Goal: Transaction & Acquisition: Download file/media

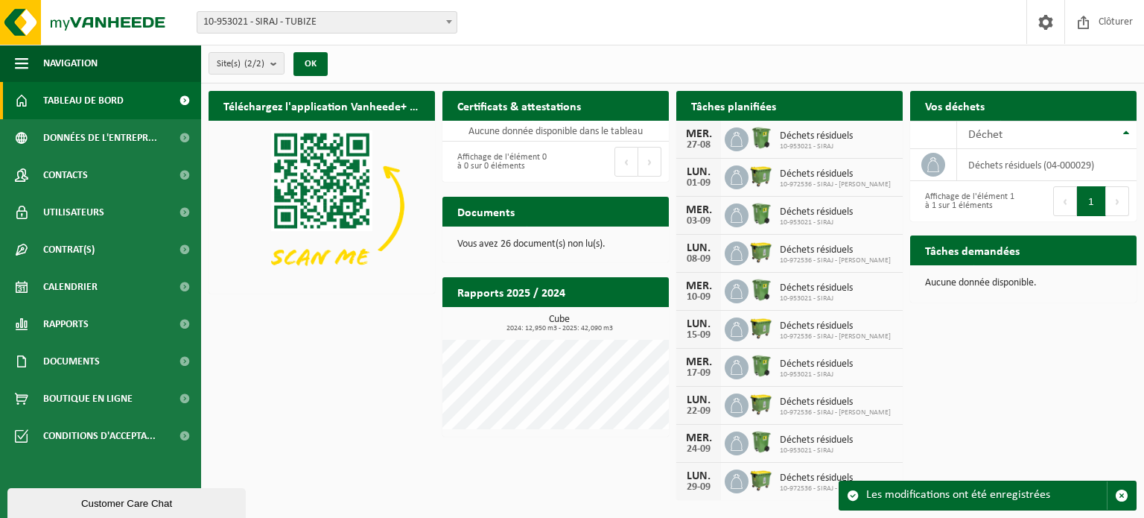
click at [78, 103] on span "Tableau de bord" at bounding box center [83, 100] width 80 height 37
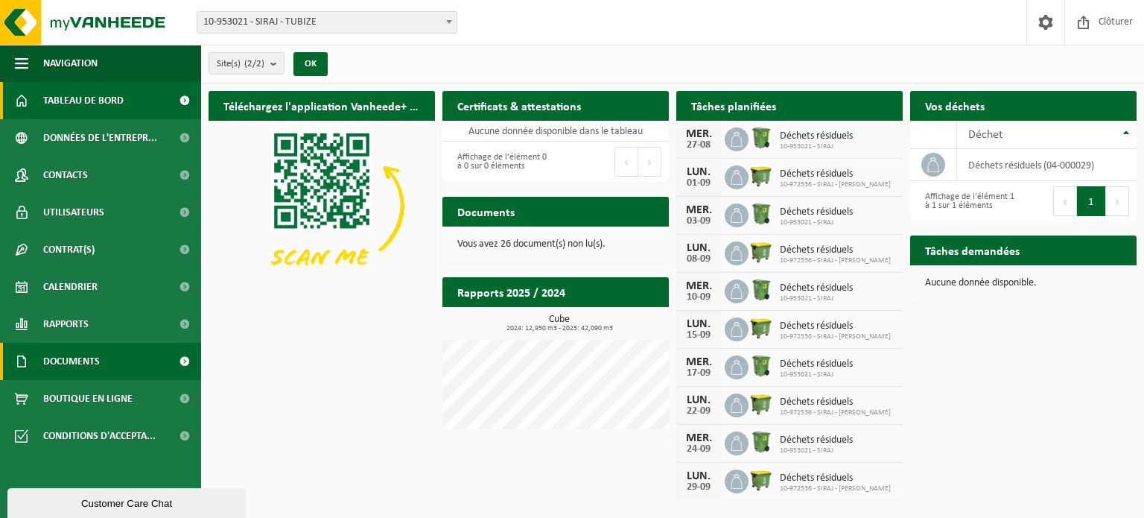
click at [107, 378] on link "Documents" at bounding box center [100, 361] width 201 height 37
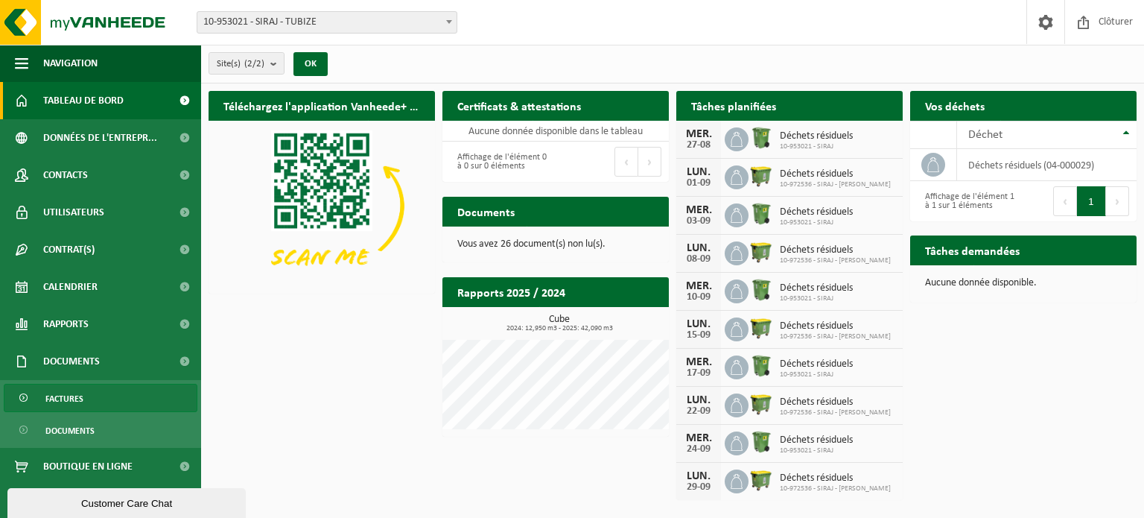
click at [71, 396] on span "Factures" at bounding box center [64, 398] width 38 height 28
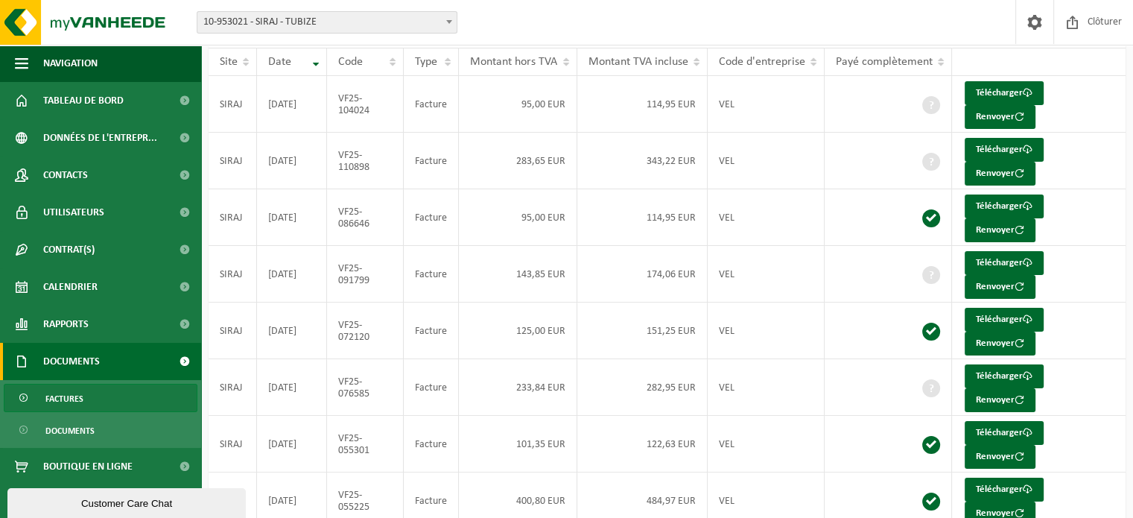
scroll to position [145, 0]
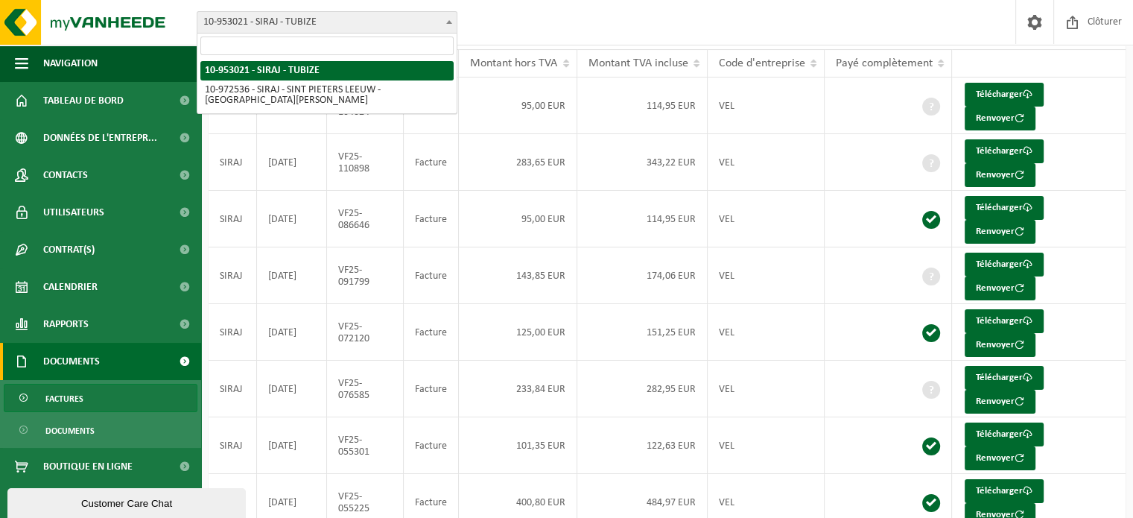
click at [394, 20] on span "10-953021 - SIRAJ - TUBIZE" at bounding box center [326, 22] width 259 height 21
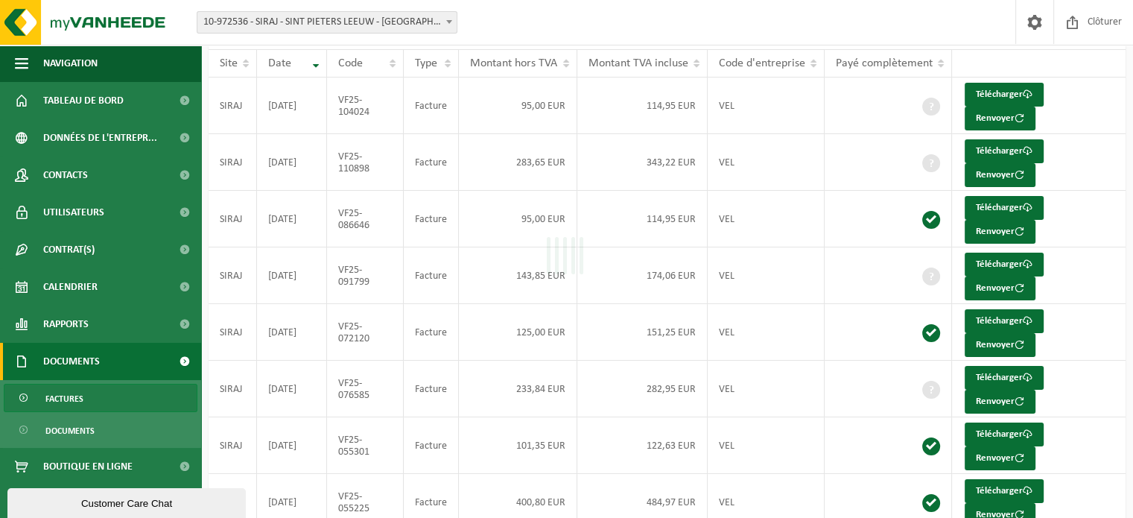
select select "156470"
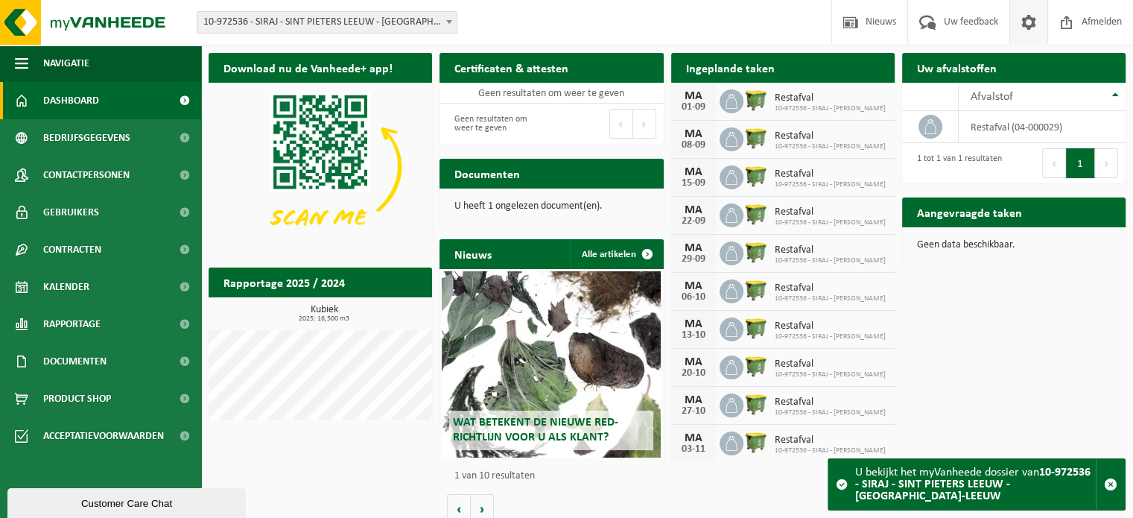
click at [1023, 29] on span at bounding box center [1029, 22] width 22 height 44
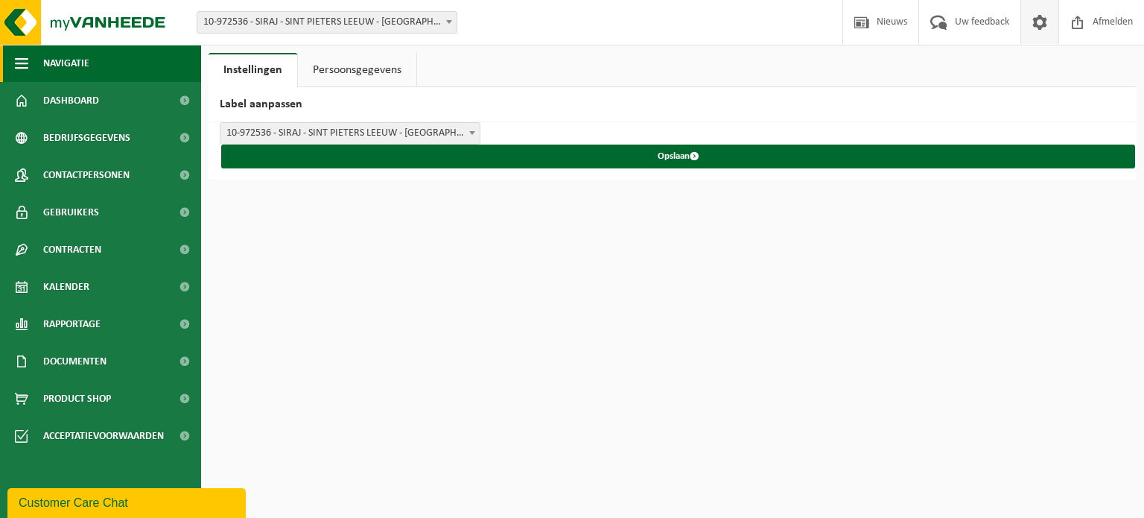
click at [22, 65] on span "button" at bounding box center [21, 63] width 13 height 37
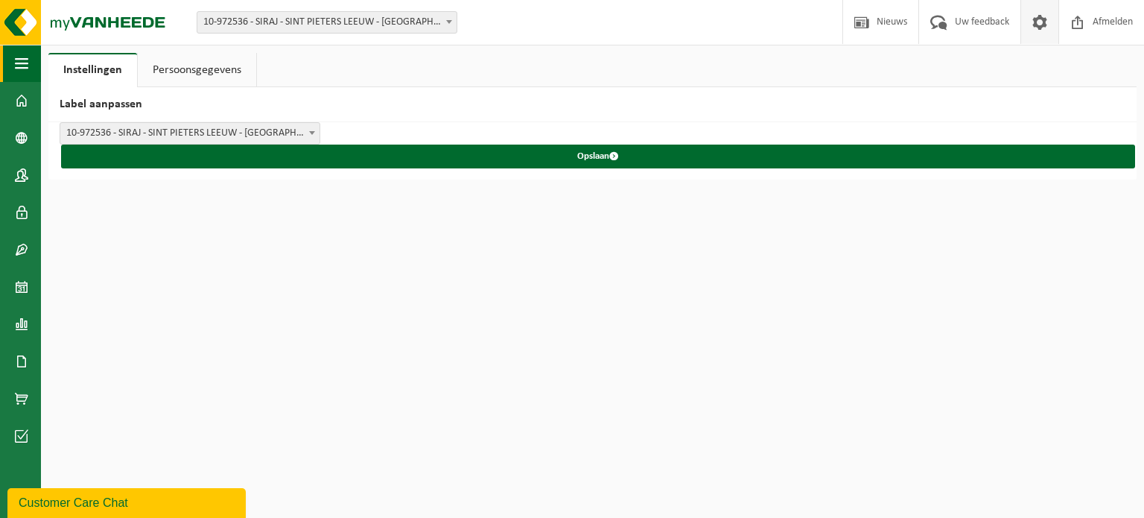
click at [22, 65] on span "button" at bounding box center [21, 63] width 13 height 37
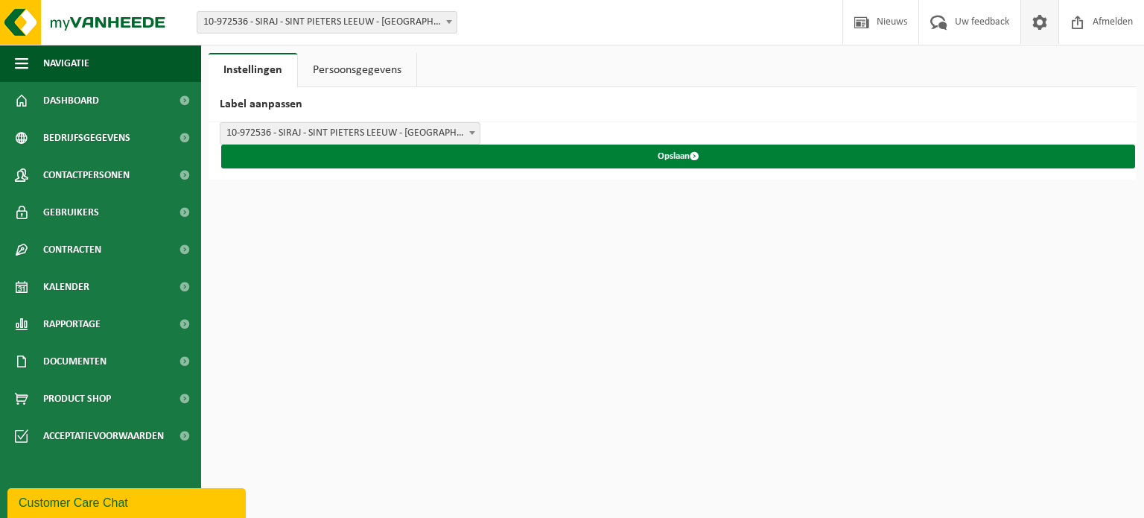
click at [648, 153] on button "Opslaan" at bounding box center [678, 157] width 914 height 24
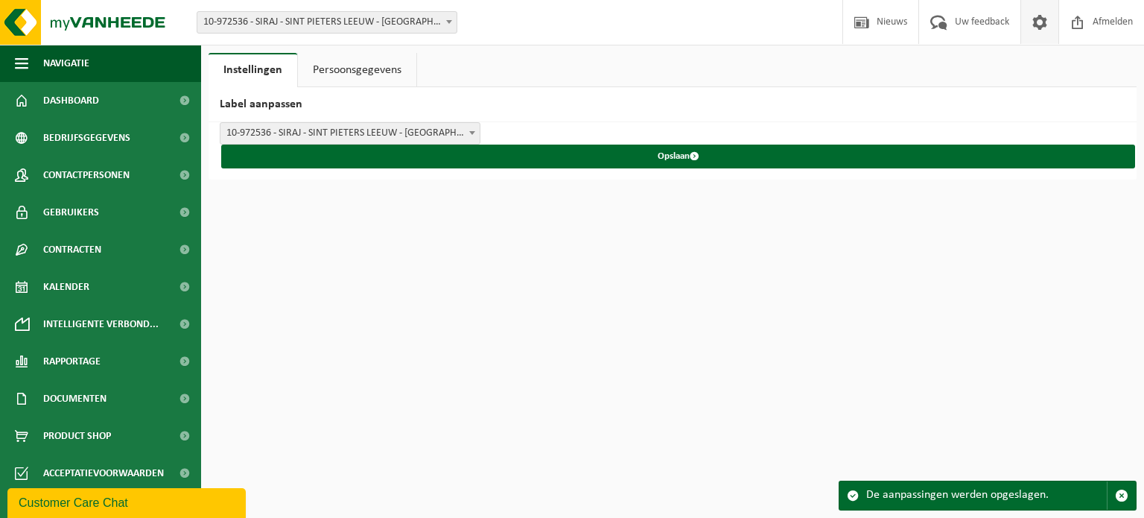
click at [1047, 25] on span at bounding box center [1040, 22] width 22 height 44
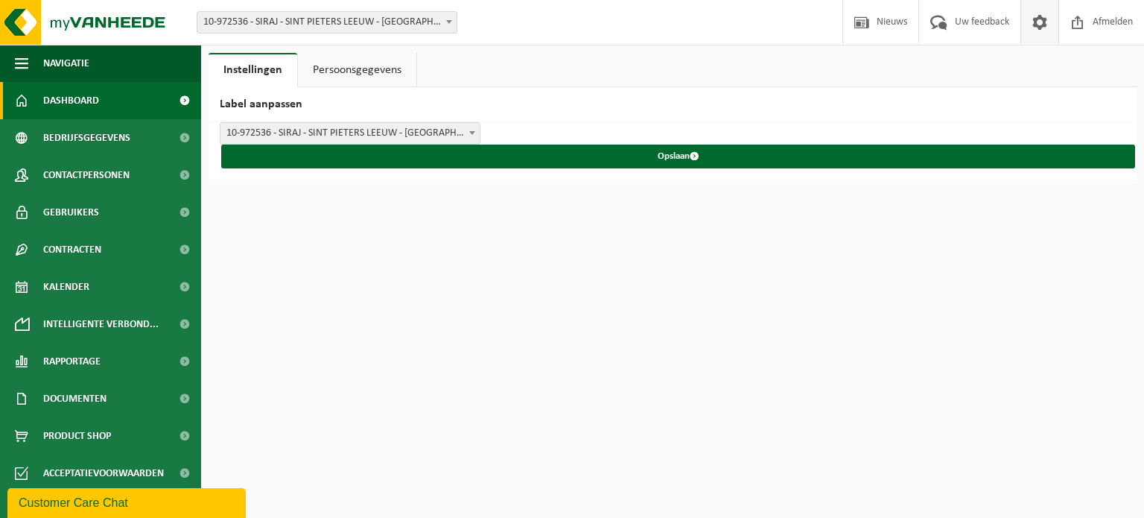
click at [86, 112] on span "Dashboard" at bounding box center [71, 100] width 56 height 37
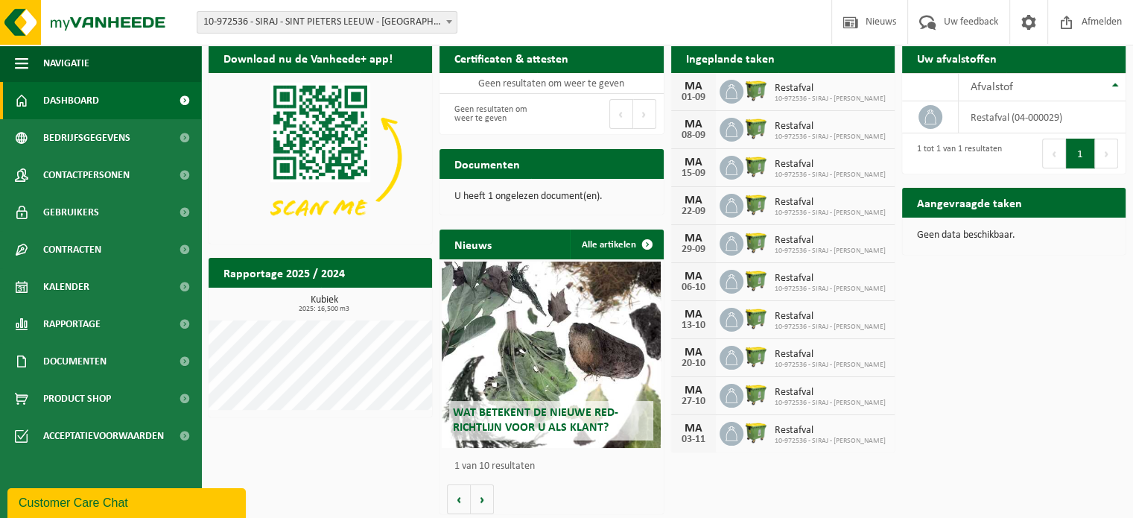
scroll to position [13, 0]
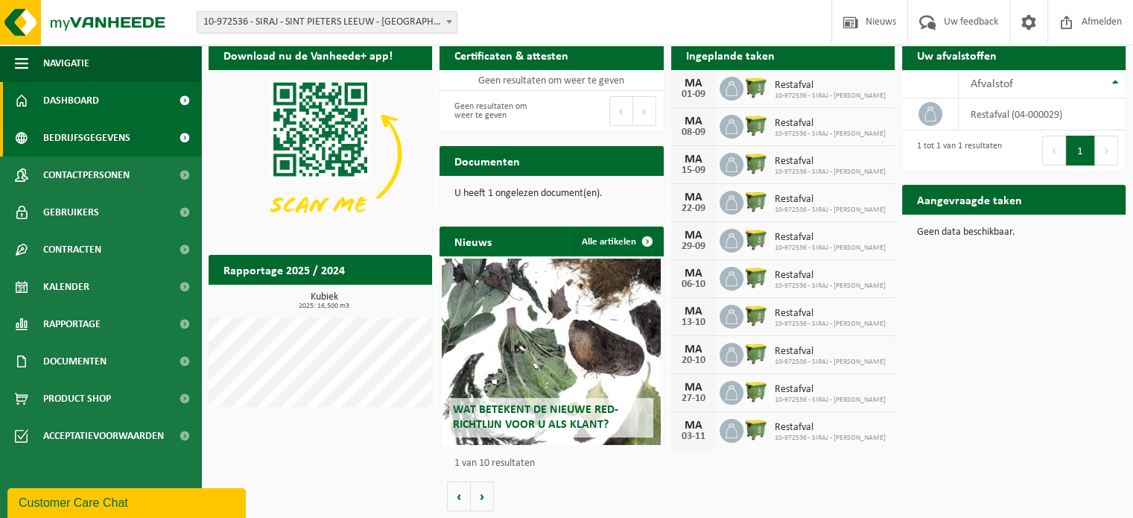
click at [140, 129] on link "Bedrijfsgegevens" at bounding box center [100, 137] width 201 height 37
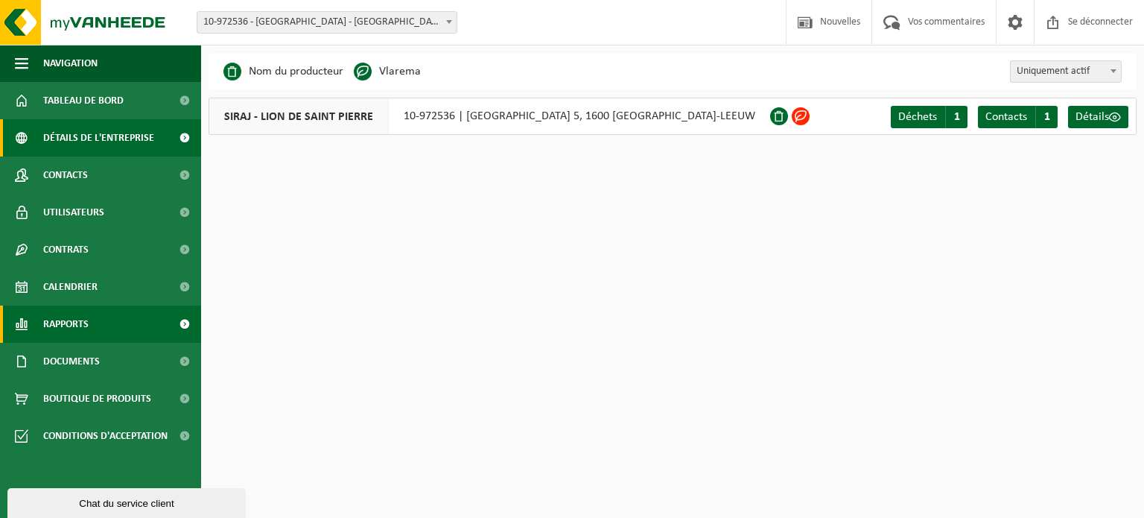
click at [72, 321] on font "Rapports" at bounding box center [65, 324] width 45 height 11
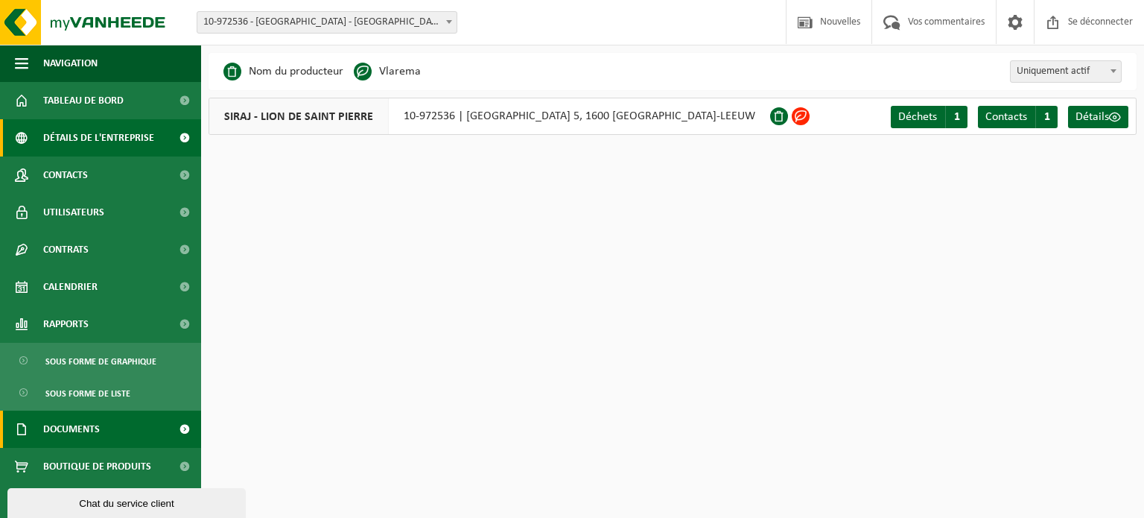
click at [89, 434] on font "Documents" at bounding box center [71, 429] width 57 height 11
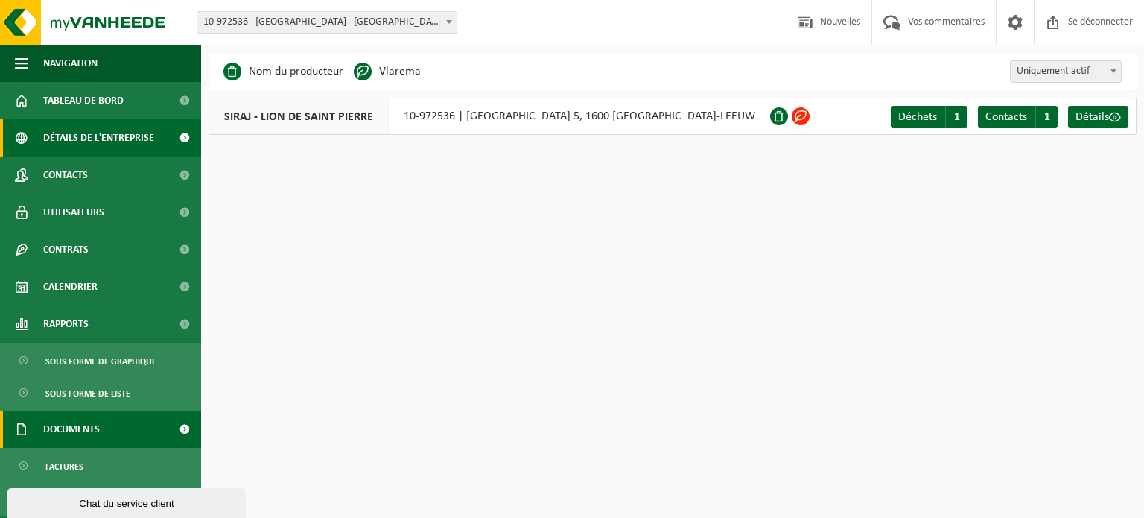
click at [173, 425] on span at bounding box center [185, 428] width 34 height 37
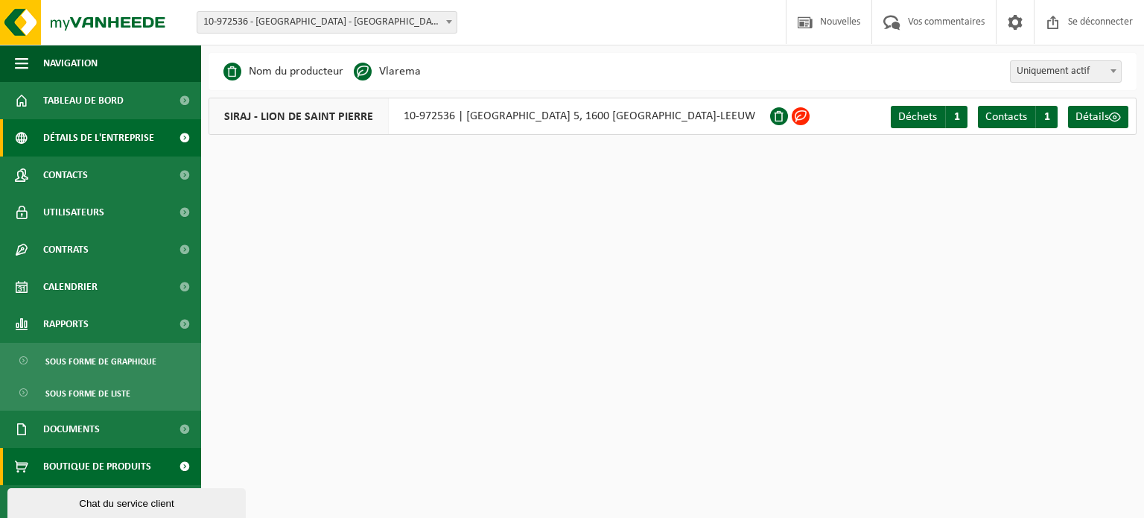
scroll to position [4, 0]
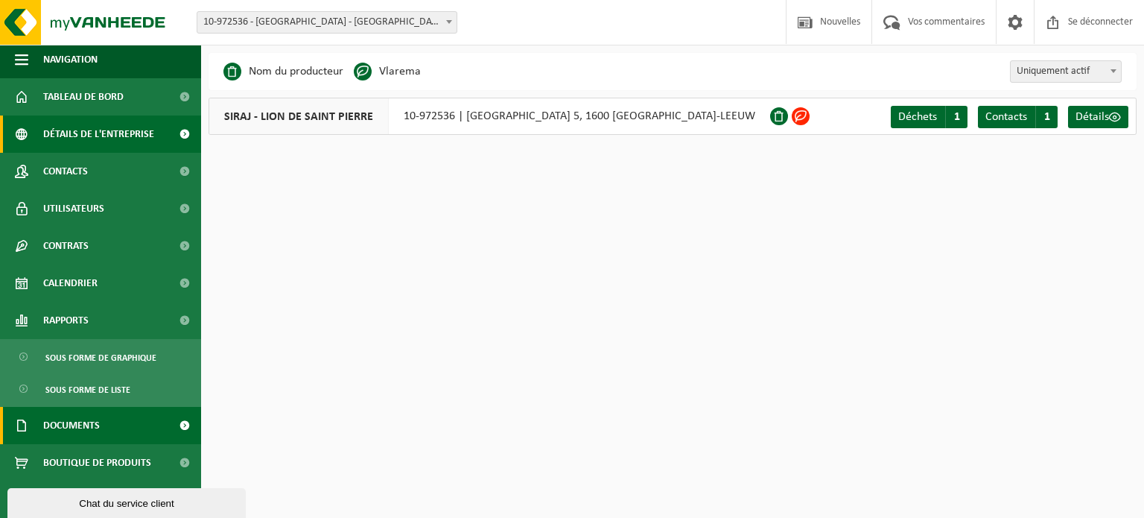
click at [42, 419] on link "Documents" at bounding box center [100, 425] width 201 height 37
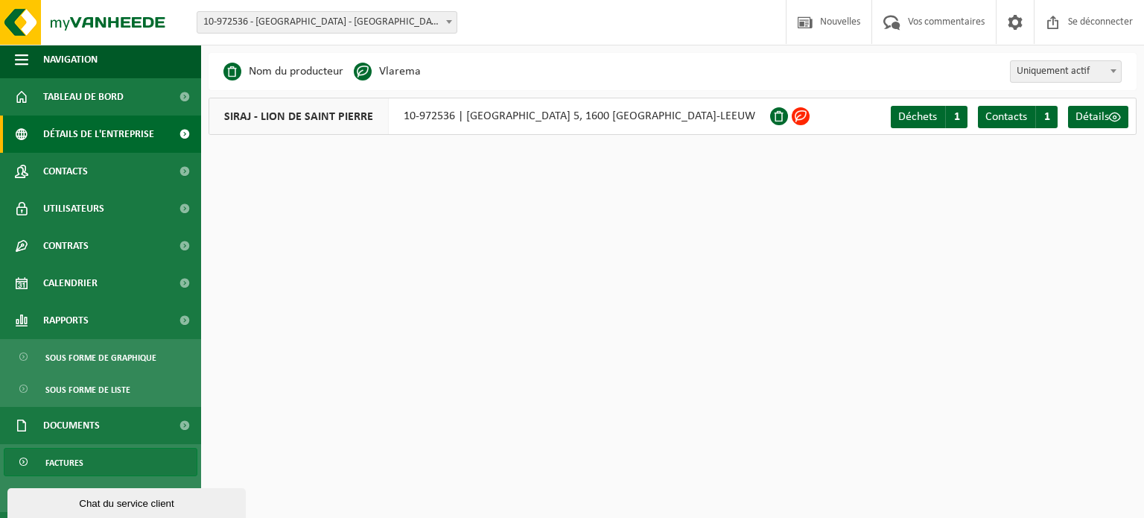
click at [58, 461] on font "Factures" at bounding box center [64, 463] width 38 height 9
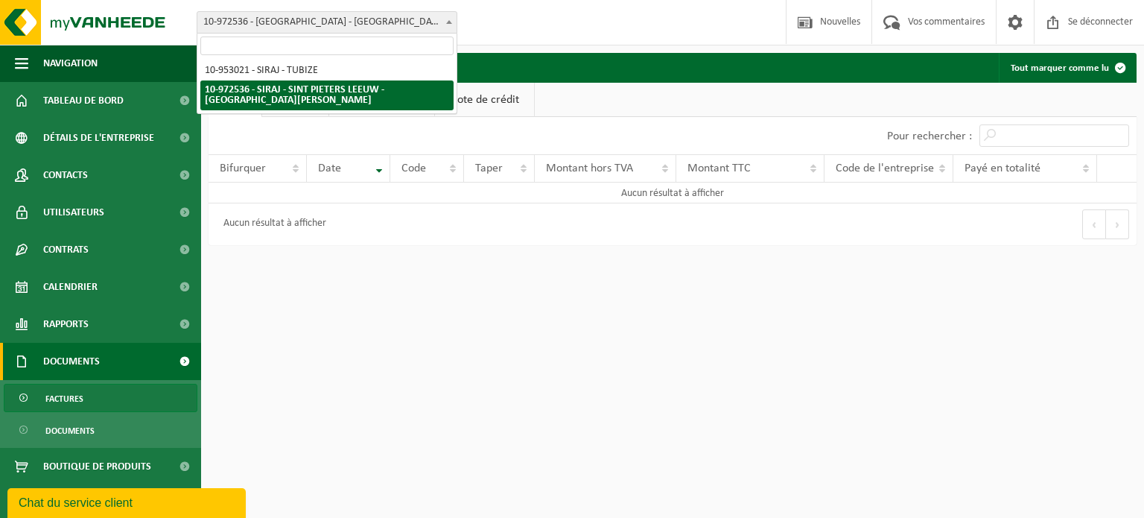
click at [407, 23] on font "10-972536 - [GEOGRAPHIC_DATA] - [GEOGRAPHIC_DATA]-[GEOGRAPHIC_DATA]-LEEUW" at bounding box center [441, 21] width 477 height 11
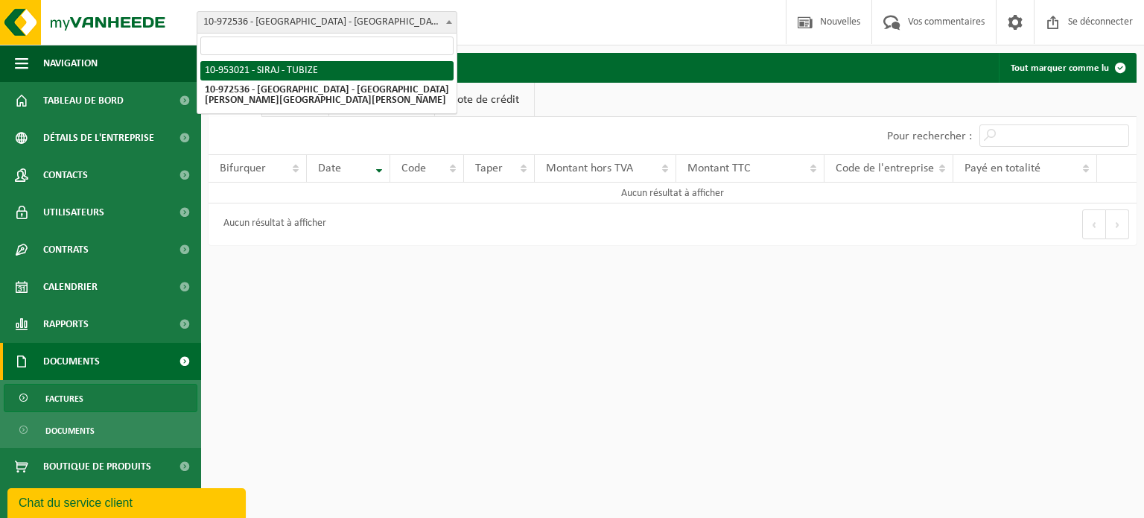
select select "143480"
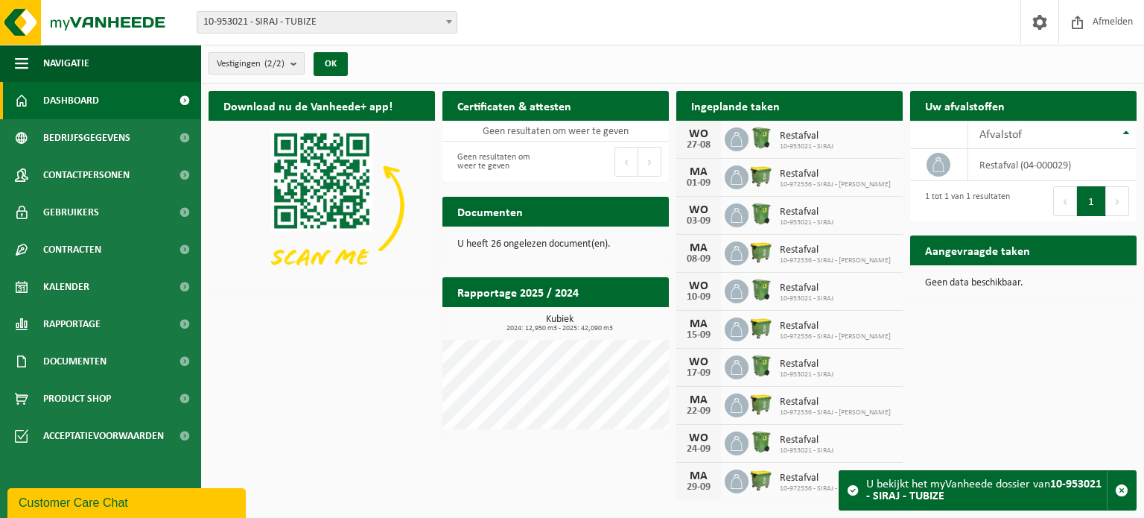
click at [281, 62] on count "(2/2)" at bounding box center [274, 64] width 20 height 10
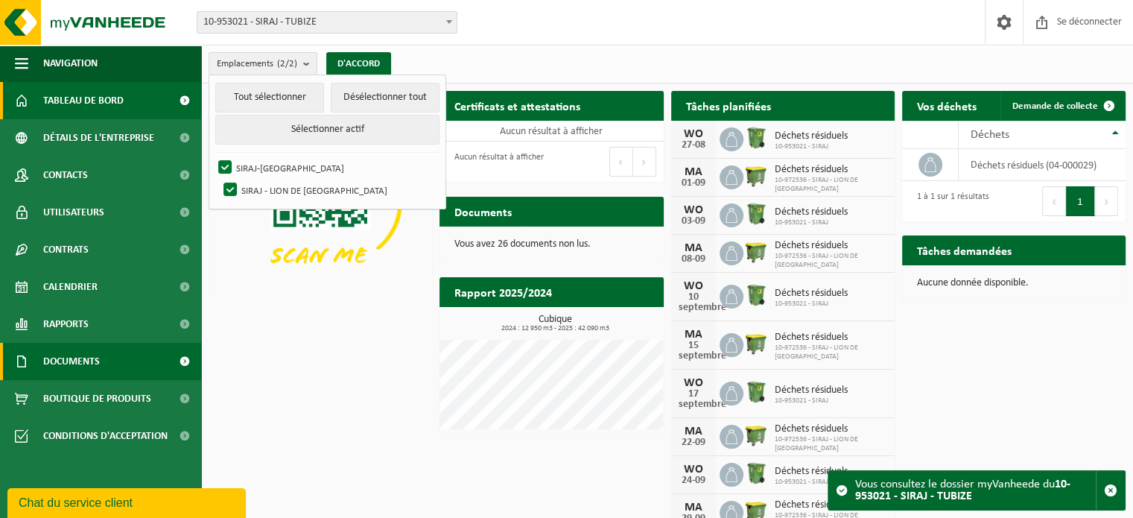
click at [112, 359] on link "Documents" at bounding box center [100, 361] width 201 height 37
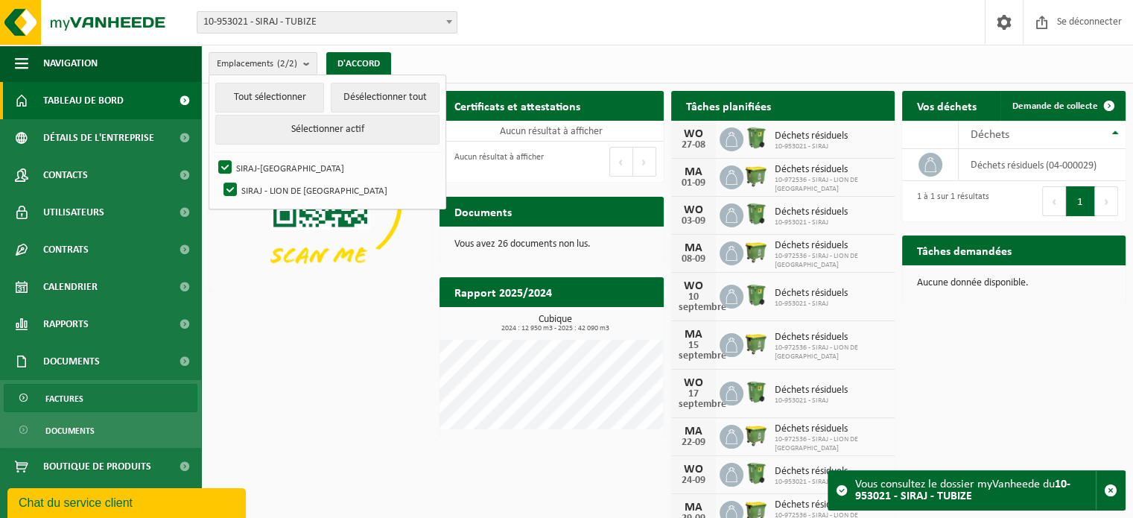
click at [98, 403] on link "Factures" at bounding box center [101, 398] width 194 height 28
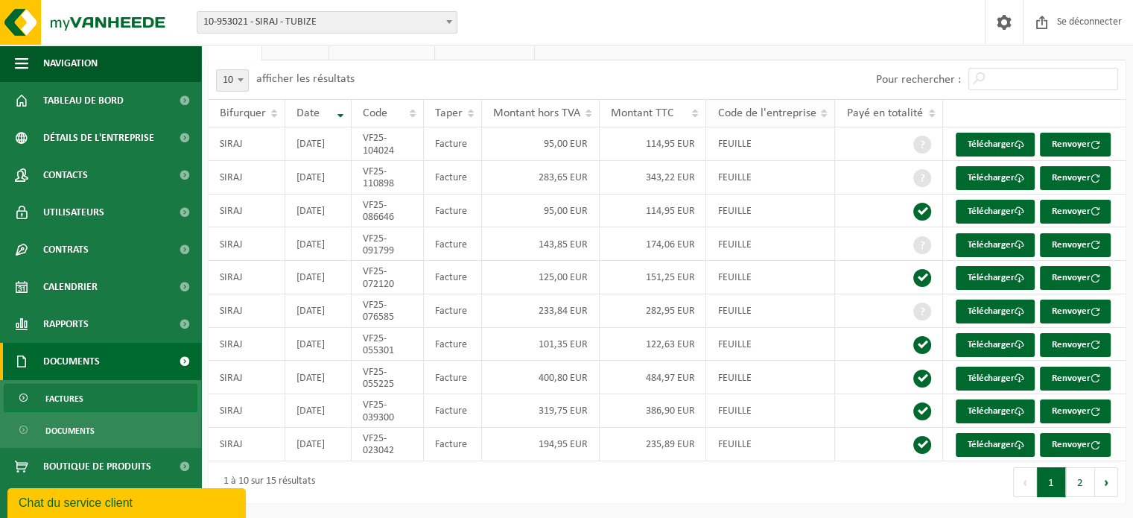
scroll to position [121, 0]
click at [996, 305] on link "Télécharger" at bounding box center [995, 311] width 79 height 24
click at [769, 60] on div "Pour rechercher :" at bounding box center [896, 79] width 459 height 39
click at [995, 240] on font "Télécharger" at bounding box center [990, 245] width 47 height 10
click at [775, 99] on th "Code de l'entreprise" at bounding box center [770, 113] width 129 height 28
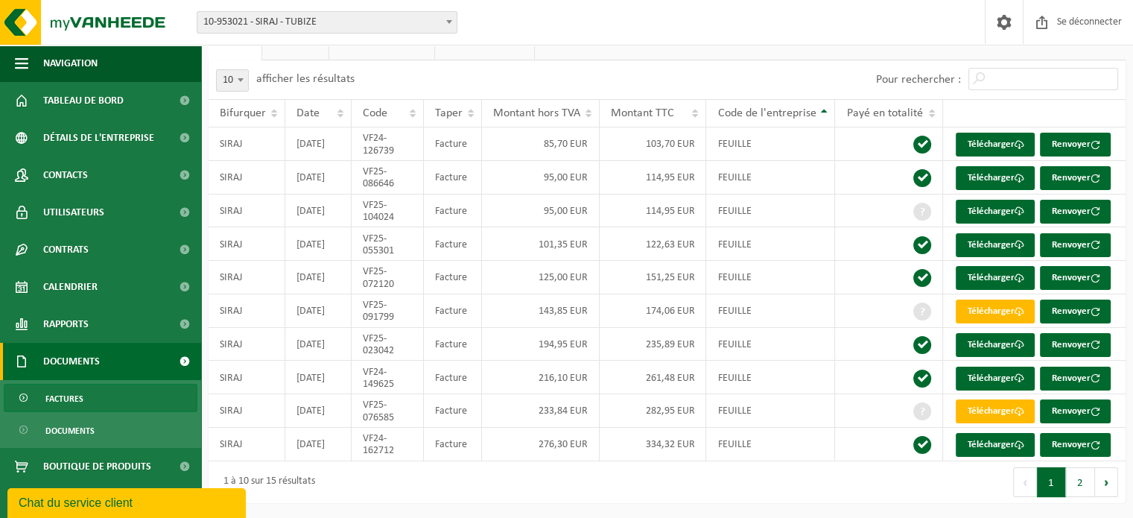
click at [778, 107] on font "Code de l'entreprise" at bounding box center [766, 113] width 98 height 12
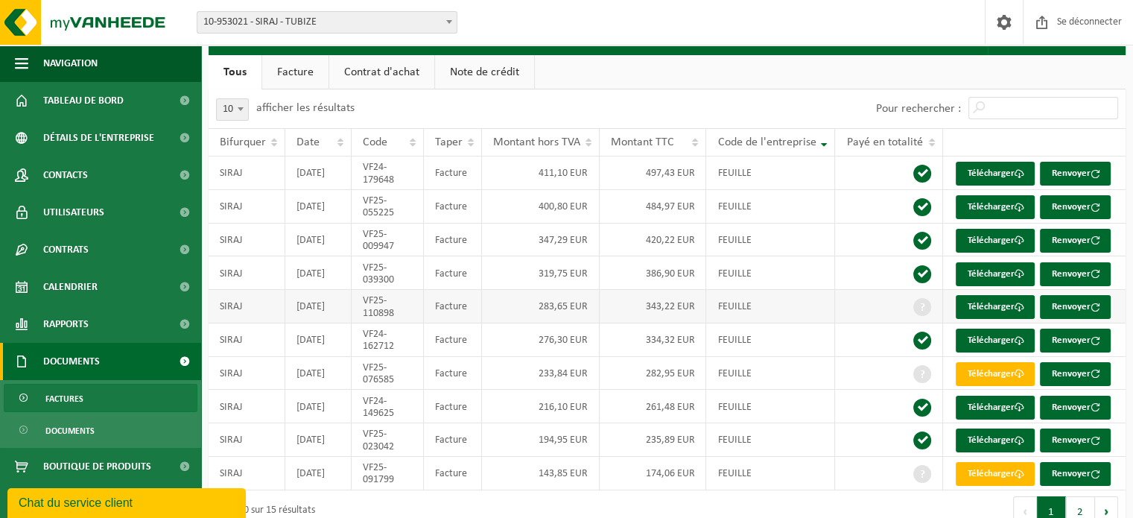
scroll to position [0, 0]
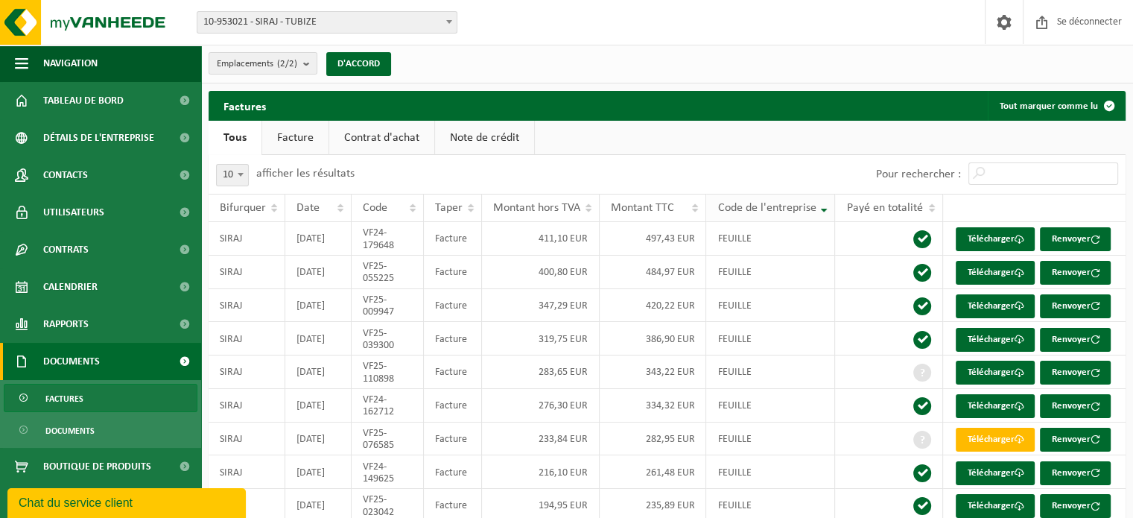
click at [816, 209] on font "Code de l'entreprise" at bounding box center [766, 208] width 98 height 12
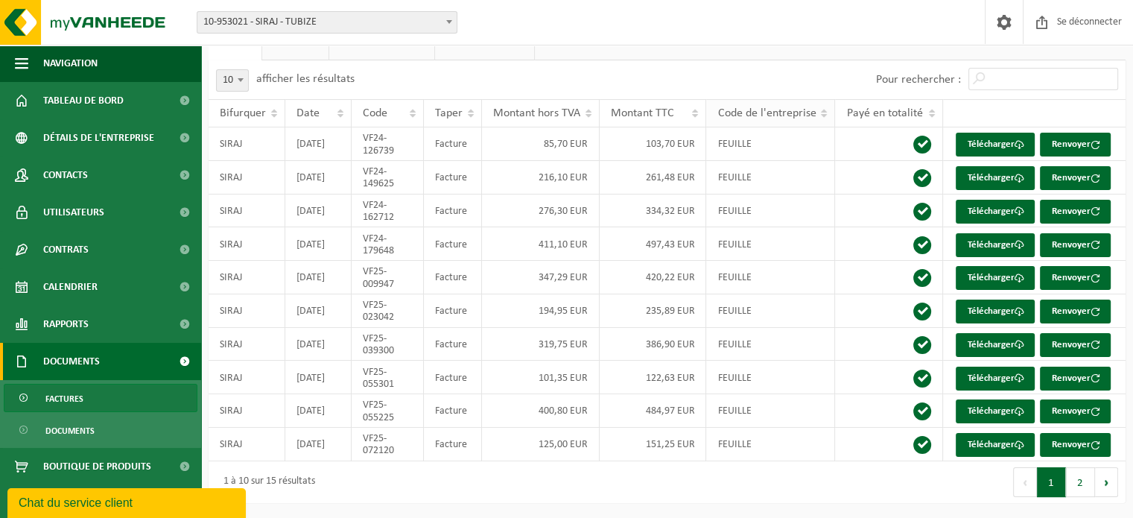
scroll to position [121, 0]
click at [793, 107] on font "Code de l'entreprise" at bounding box center [766, 113] width 98 height 12
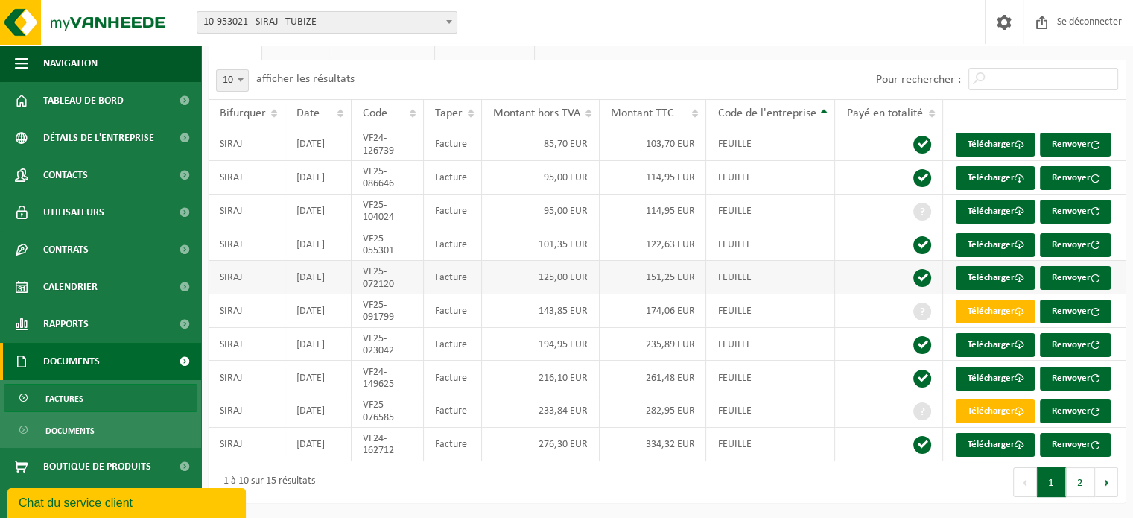
scroll to position [0, 0]
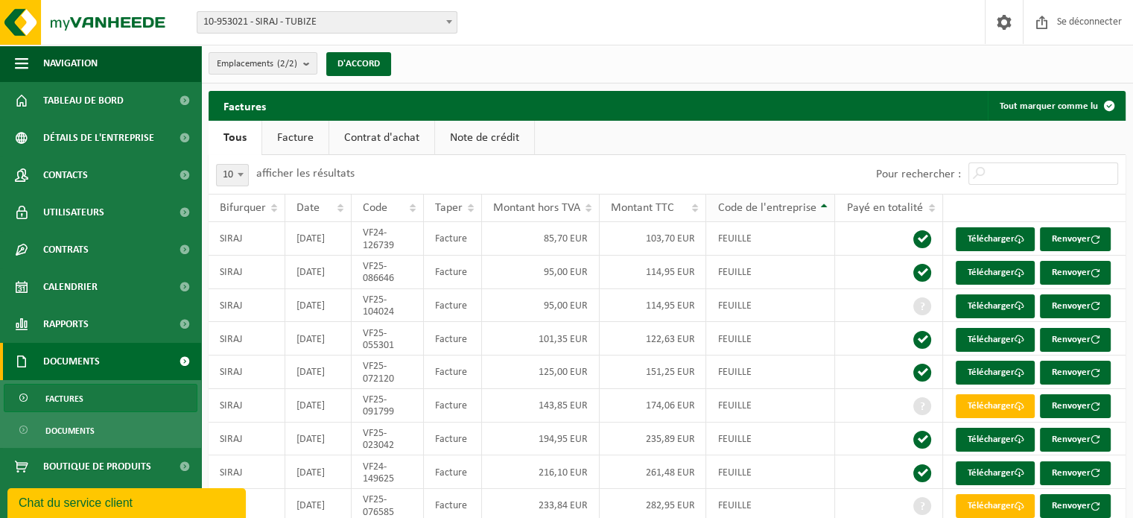
click at [825, 203] on th "Code de l'entreprise" at bounding box center [770, 208] width 129 height 28
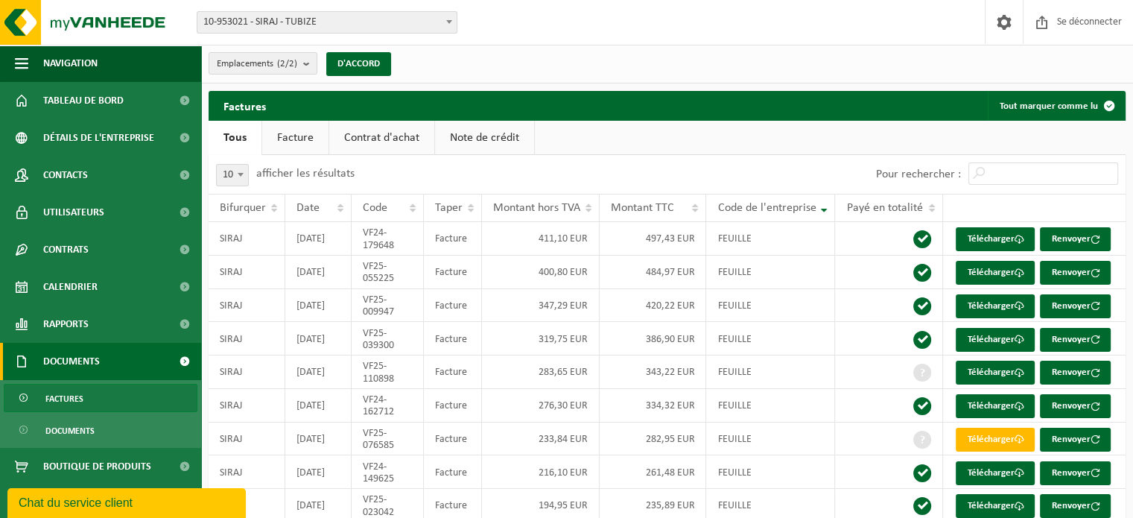
click at [300, 133] on font "Facture" at bounding box center [295, 138] width 37 height 12
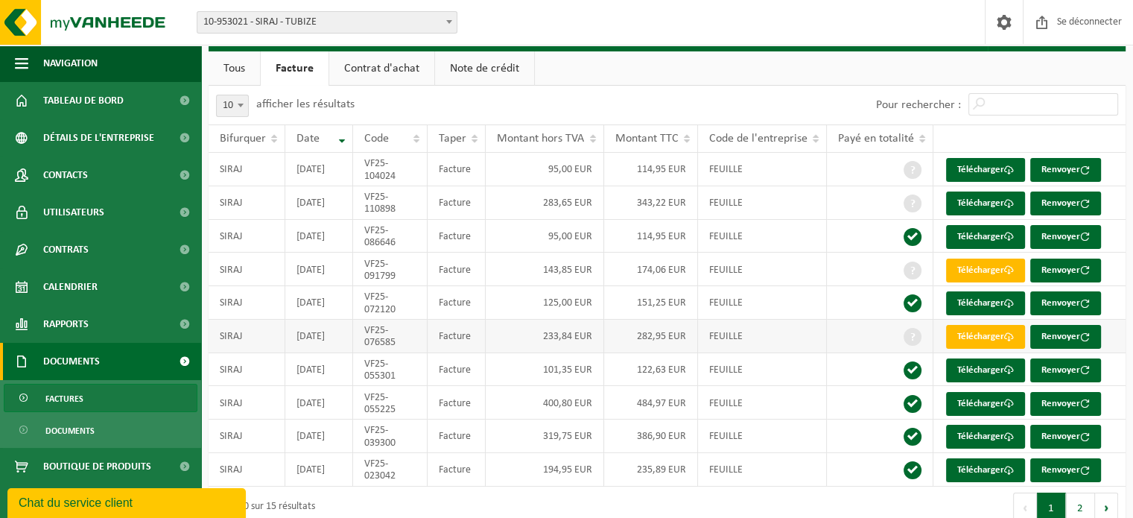
scroll to position [69, 0]
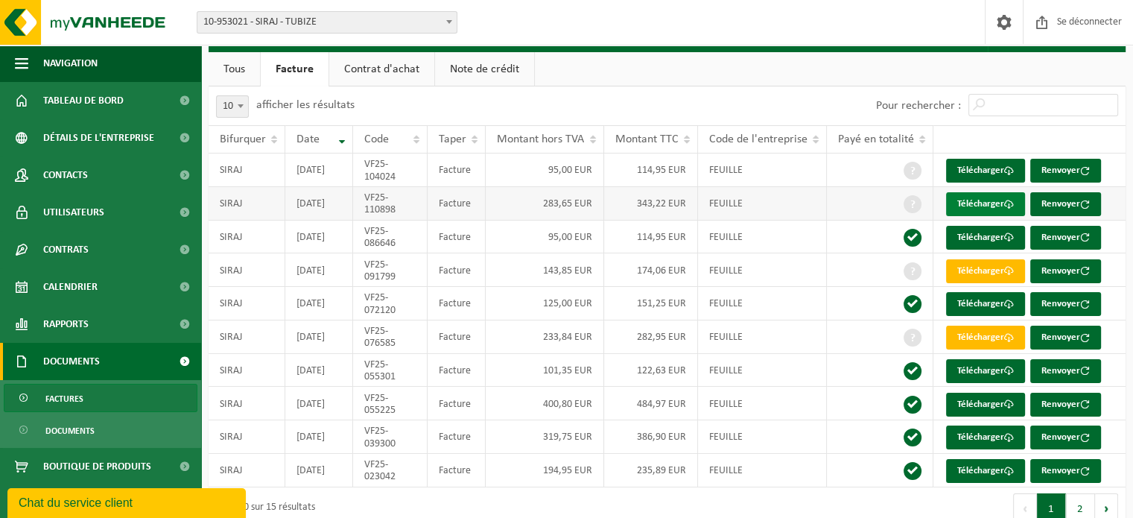
click at [977, 209] on font "Télécharger" at bounding box center [980, 204] width 47 height 10
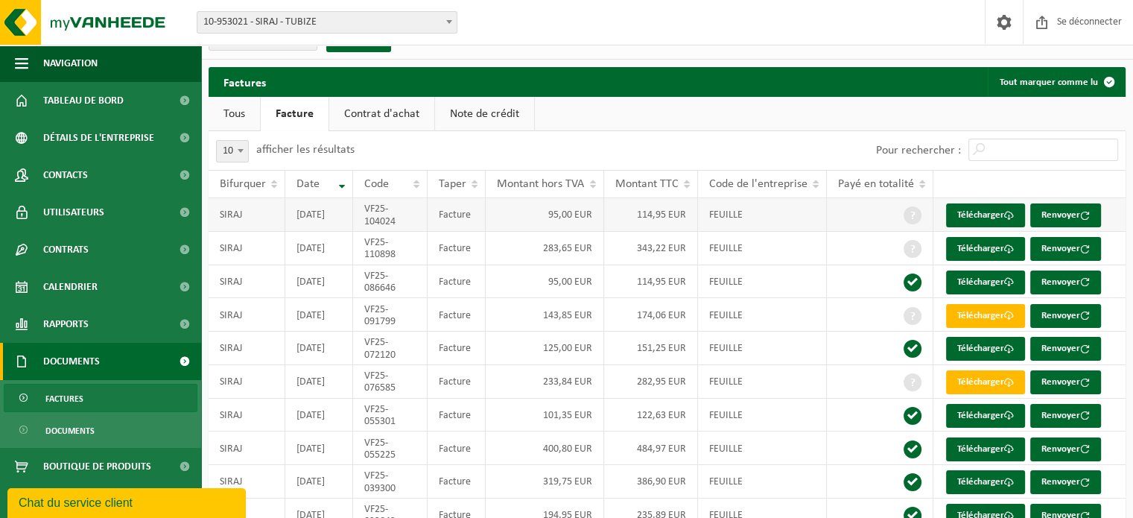
scroll to position [0, 0]
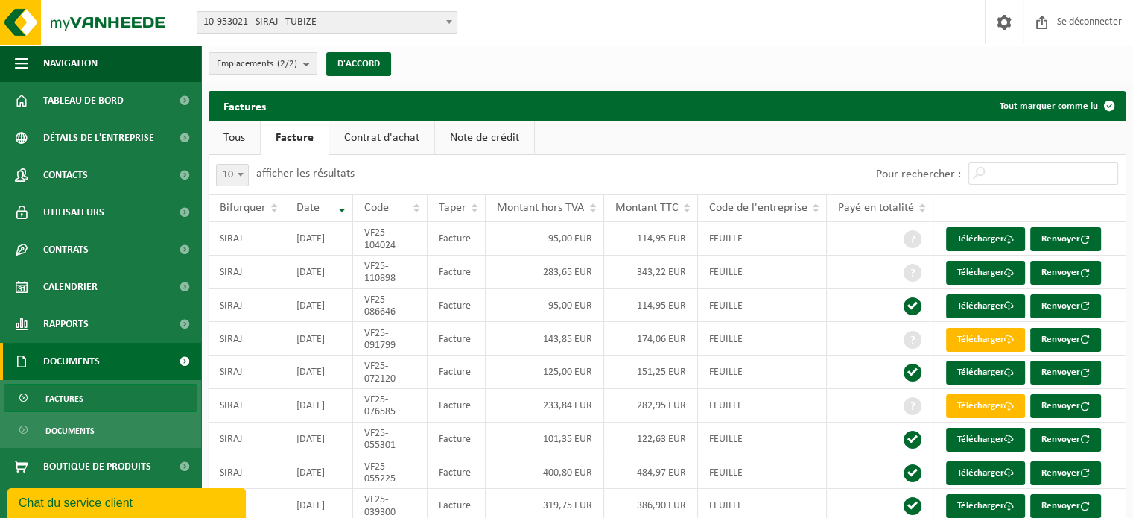
click at [748, 18] on div "Bifurquer: 10-953021 - SIRAJ - TUBIZE 10-972536 - [GEOGRAPHIC_DATA] - [GEOGRAPH…" at bounding box center [566, 22] width 1133 height 45
click at [987, 243] on font "Télécharger" at bounding box center [980, 239] width 47 height 10
click at [796, 5] on div "Bifurquer: 10-953021 - SIRAJ - TUBIZE 10-972536 - [GEOGRAPHIC_DATA] - [GEOGRAPH…" at bounding box center [566, 22] width 1133 height 45
